Goal: Navigation & Orientation: Find specific page/section

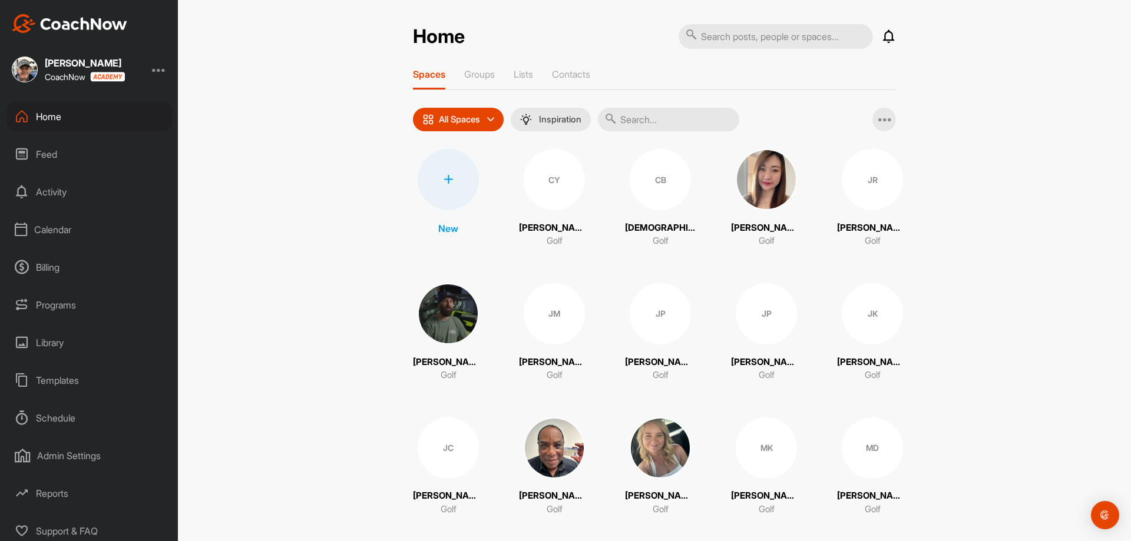
click at [64, 233] on div "Calendar" at bounding box center [89, 229] width 166 height 29
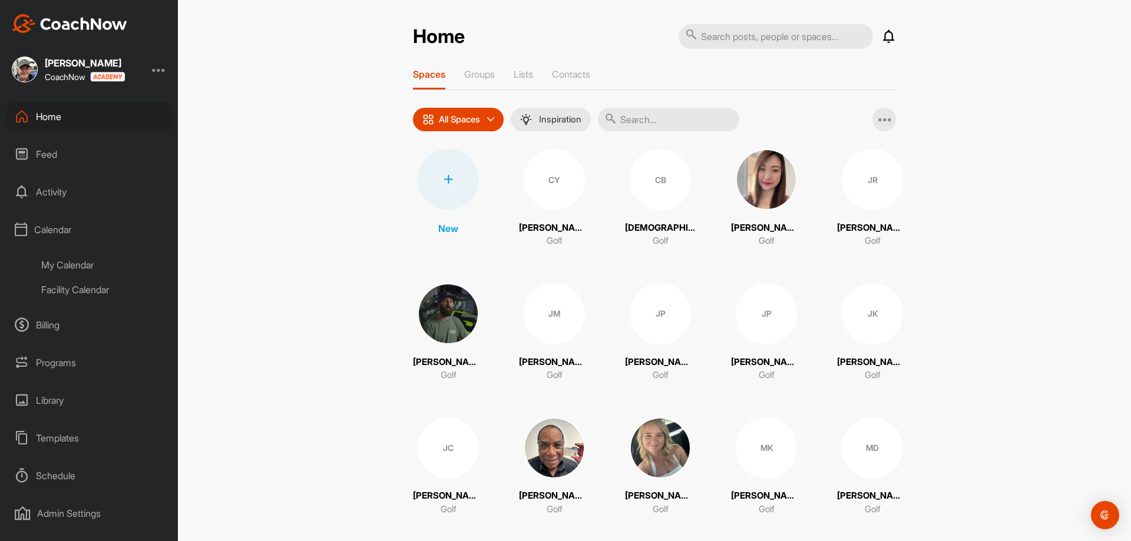
click at [60, 265] on div "My Calendar" at bounding box center [103, 265] width 140 height 25
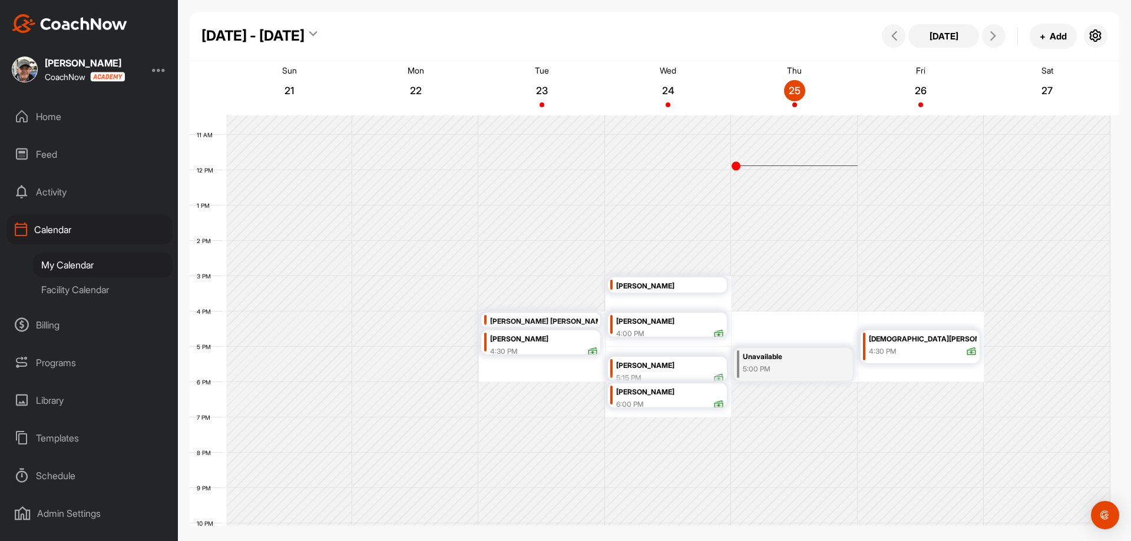
scroll to position [381, 0]
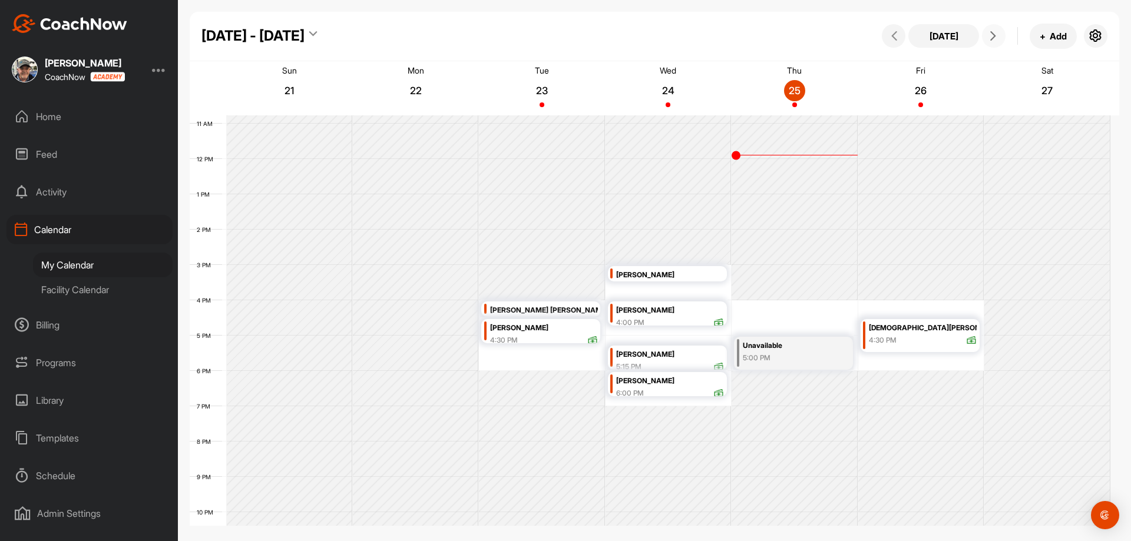
click at [990, 35] on icon at bounding box center [993, 35] width 9 height 9
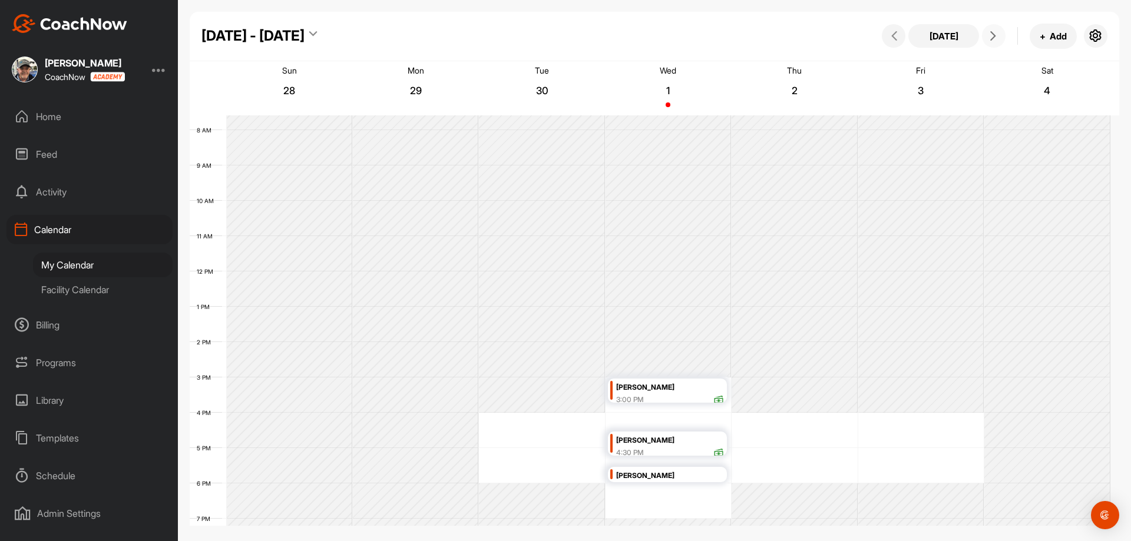
scroll to position [263, 0]
click at [991, 36] on icon at bounding box center [993, 35] width 9 height 9
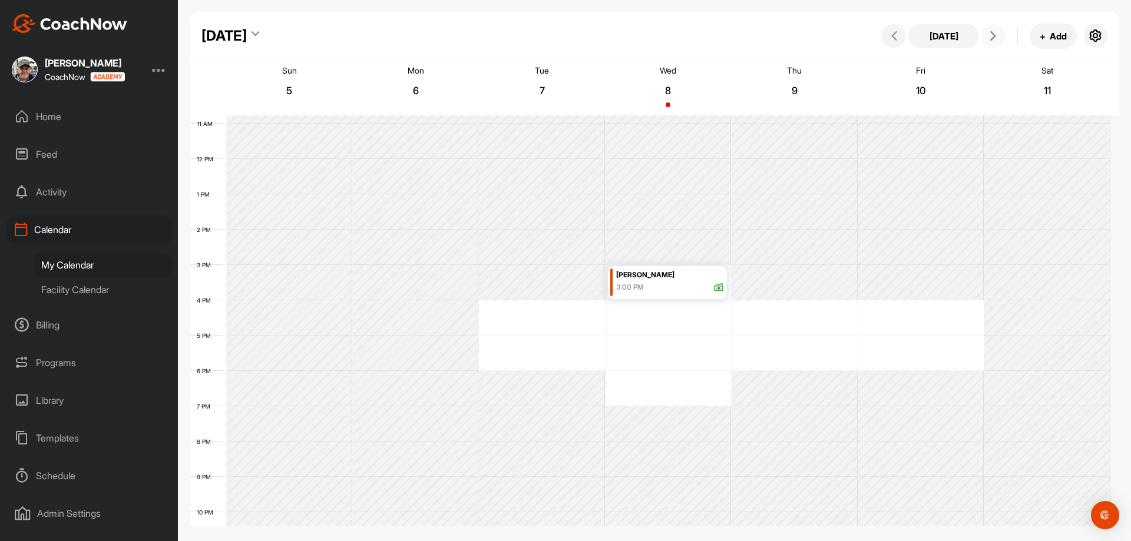
scroll to position [322, 0]
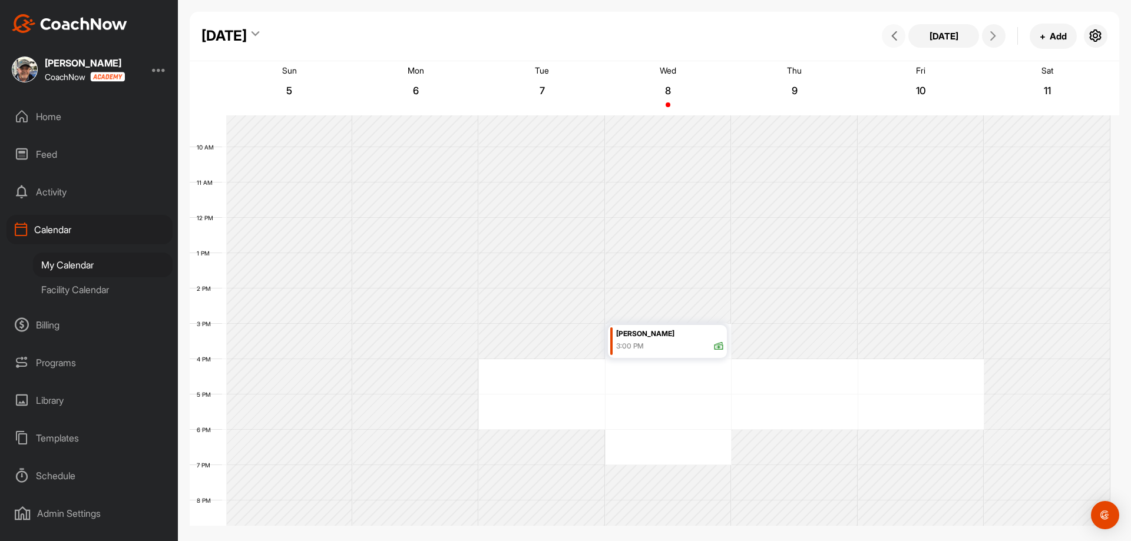
click at [891, 31] on button at bounding box center [894, 36] width 24 height 24
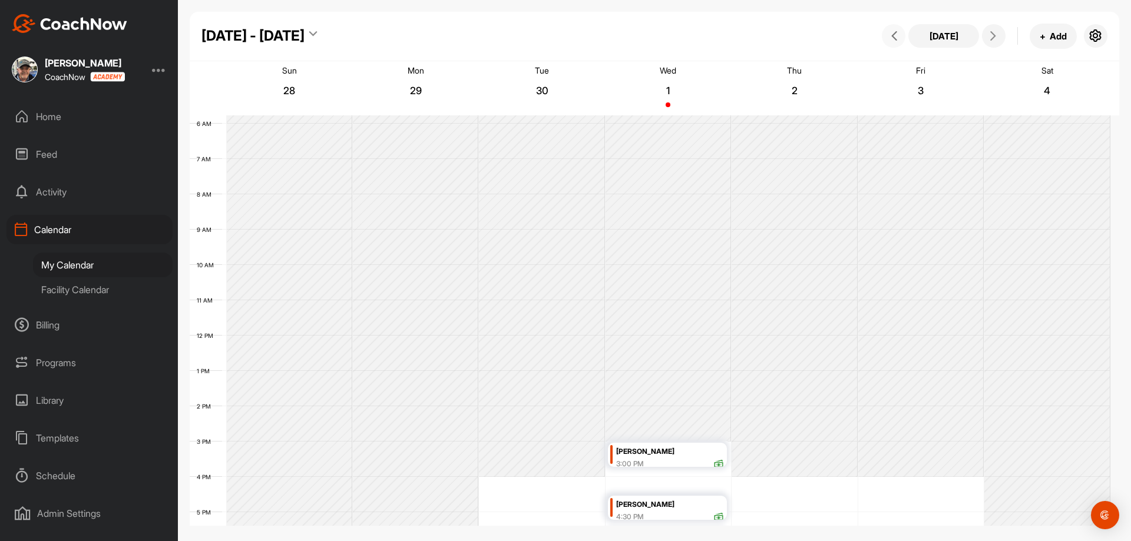
click at [896, 34] on icon at bounding box center [894, 35] width 9 height 9
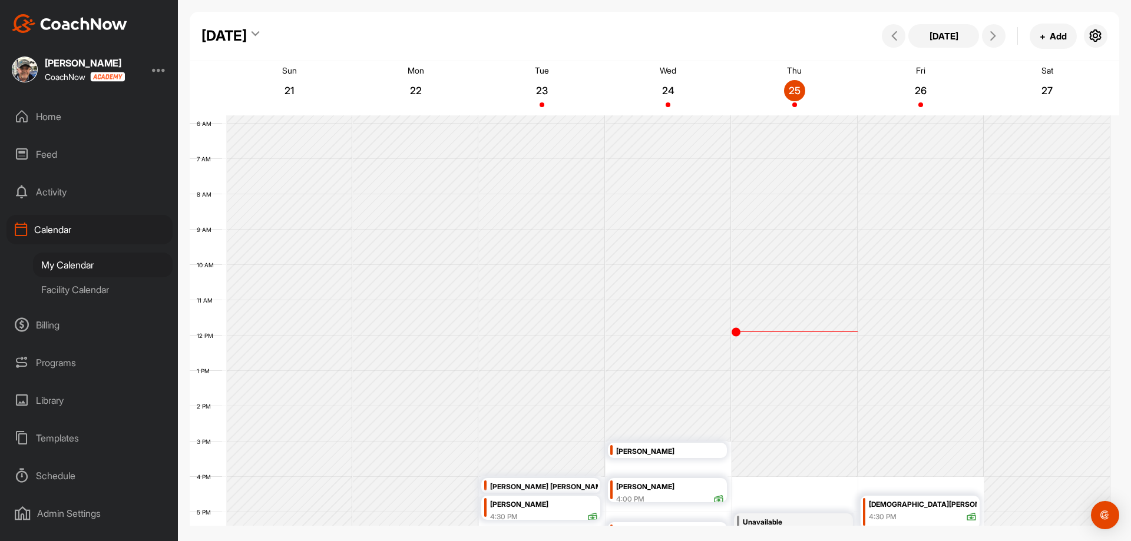
click at [48, 115] on div "Home" at bounding box center [89, 116] width 166 height 29
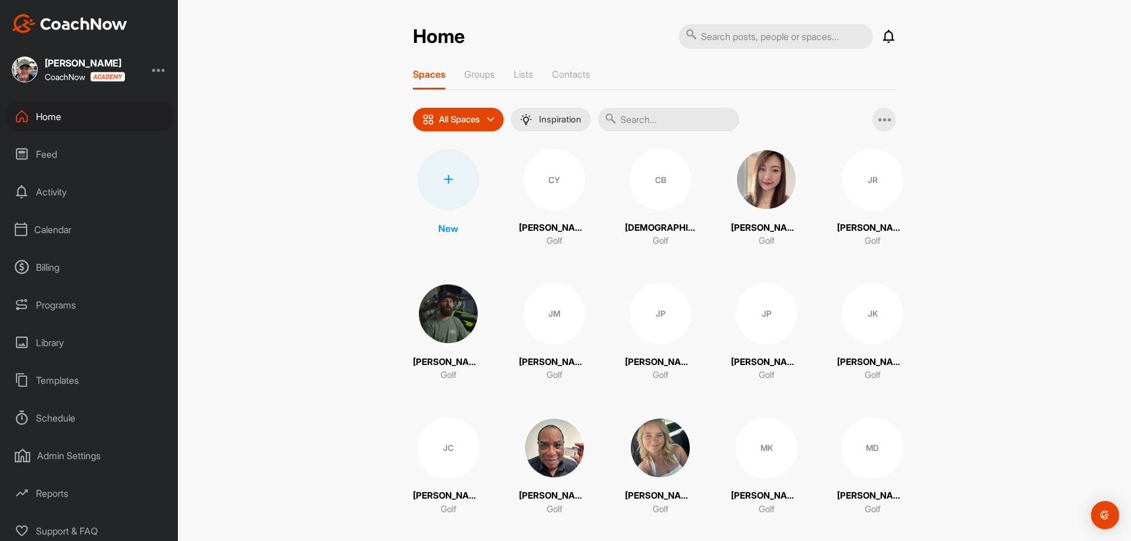
click at [753, 317] on div "JP" at bounding box center [766, 313] width 61 height 61
